Goal: Task Accomplishment & Management: Manage account settings

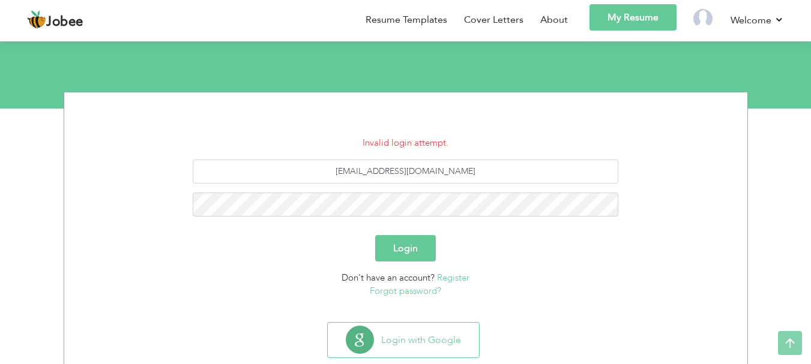
scroll to position [117, 0]
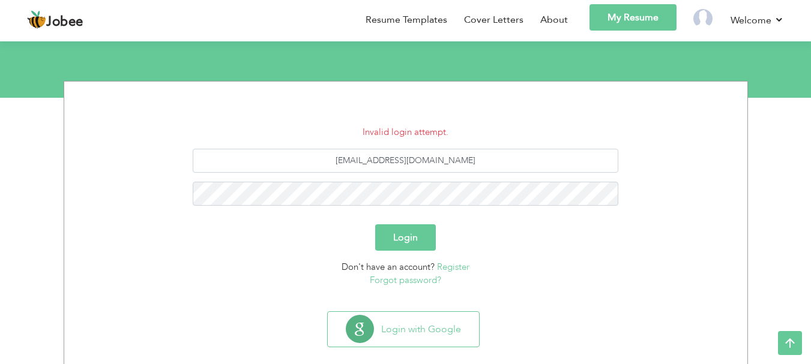
click at [417, 282] on link "Forgot password?" at bounding box center [405, 280] width 71 height 12
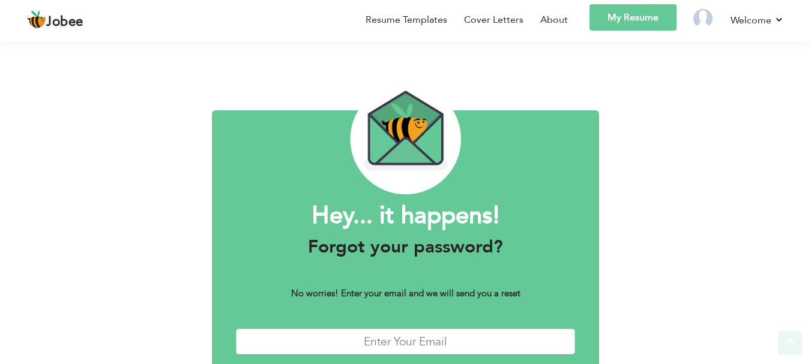
scroll to position [68, 0]
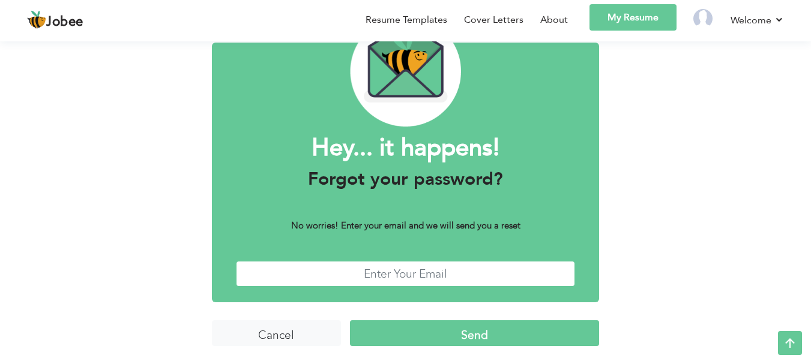
click at [393, 280] on input "text" at bounding box center [406, 274] width 340 height 26
type input "mianahmad93000@gmail.com"
click at [433, 345] on input "Send" at bounding box center [474, 334] width 249 height 26
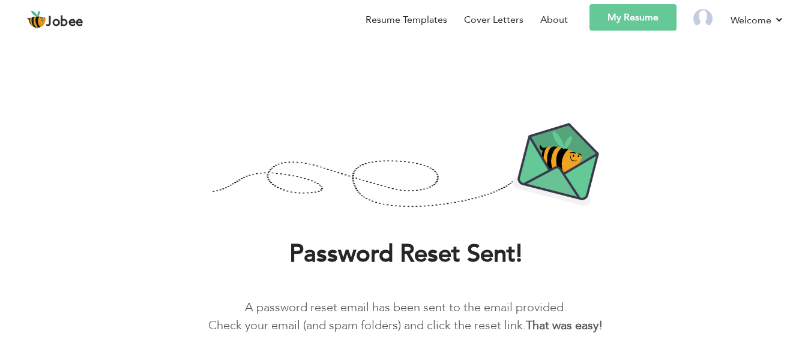
scroll to position [43, 0]
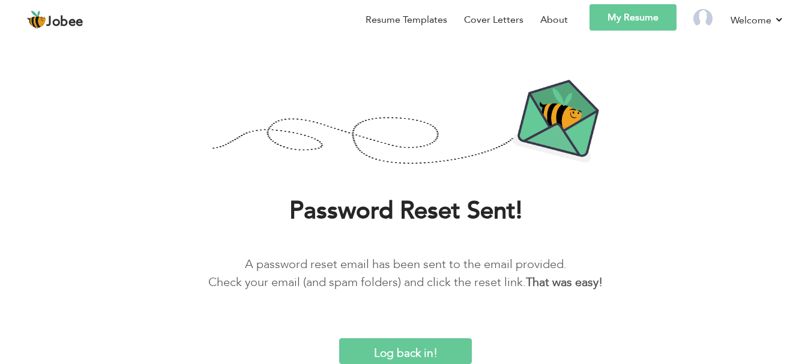
click at [426, 355] on input "Log back in!" at bounding box center [405, 352] width 132 height 26
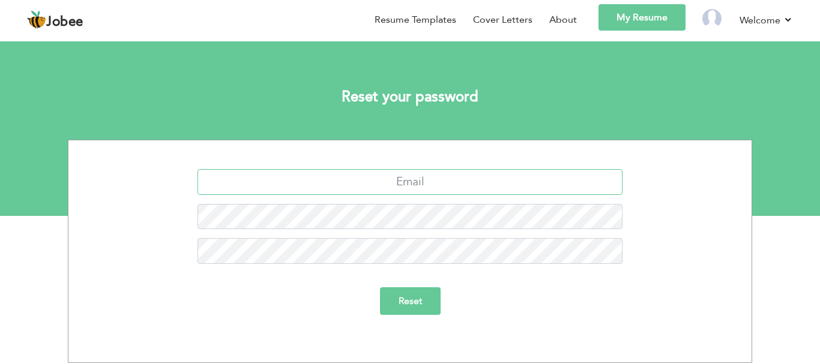
click at [405, 183] on input "text" at bounding box center [411, 182] width 426 height 26
type input "[EMAIL_ADDRESS][DOMAIN_NAME]"
click at [406, 298] on input "Reset" at bounding box center [410, 302] width 61 height 28
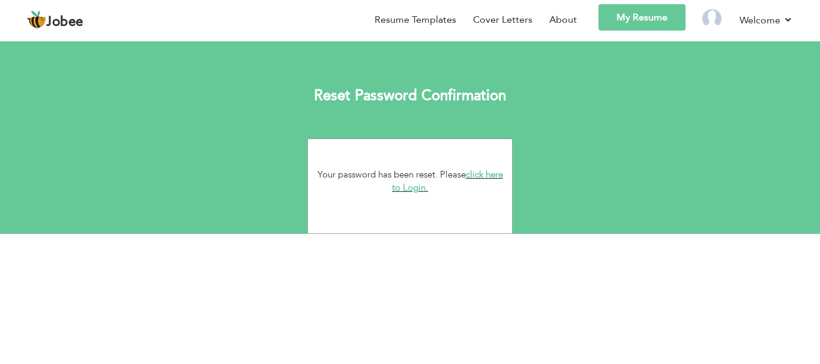
click at [414, 191] on link "click here to Login." at bounding box center [447, 182] width 111 height 26
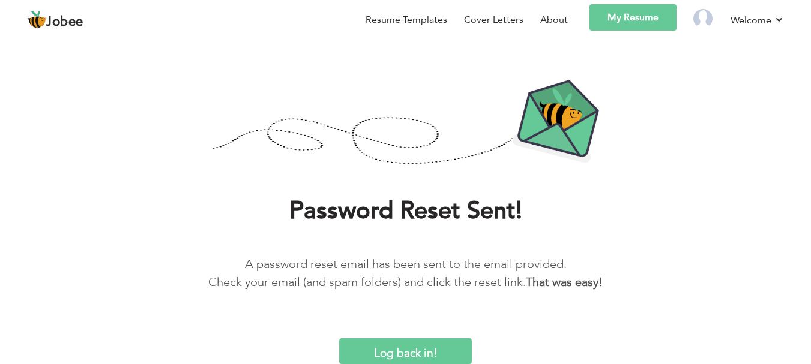
click at [427, 354] on input "Log back in!" at bounding box center [405, 352] width 132 height 26
